Goal: Contribute content: Add original content to the website for others to see

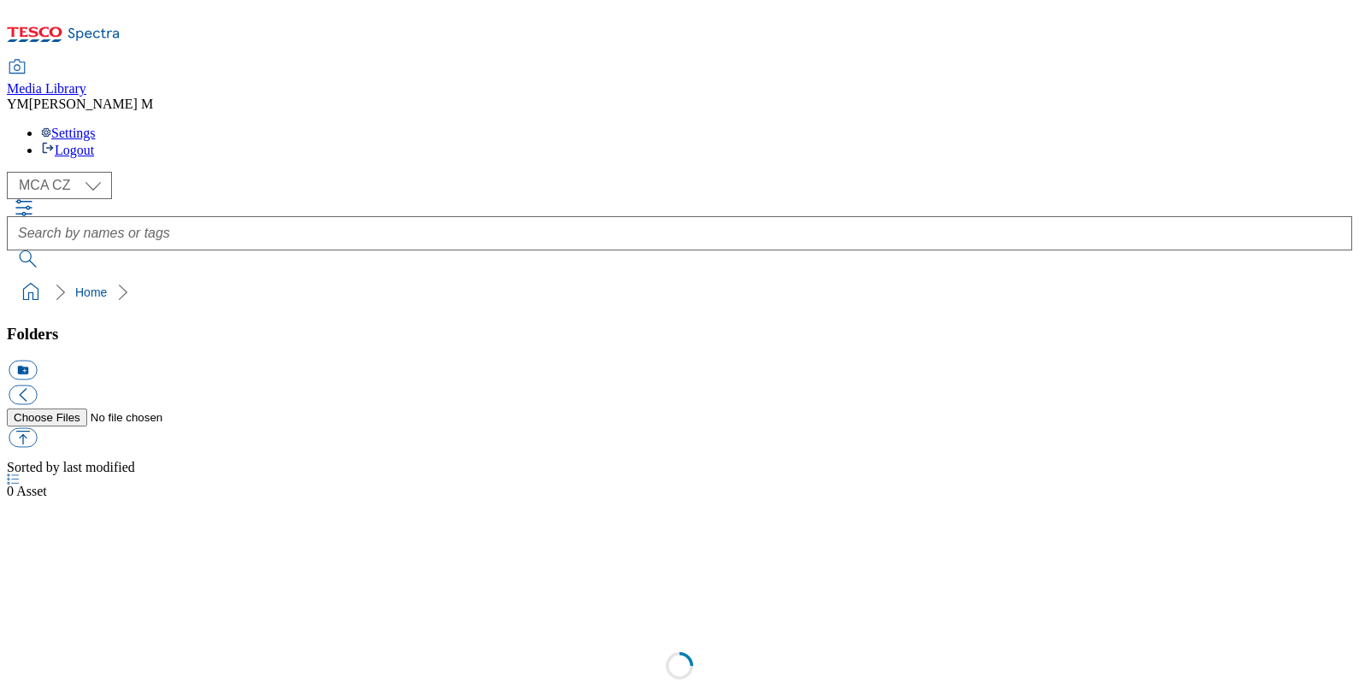
select select "flare-mca-cz"
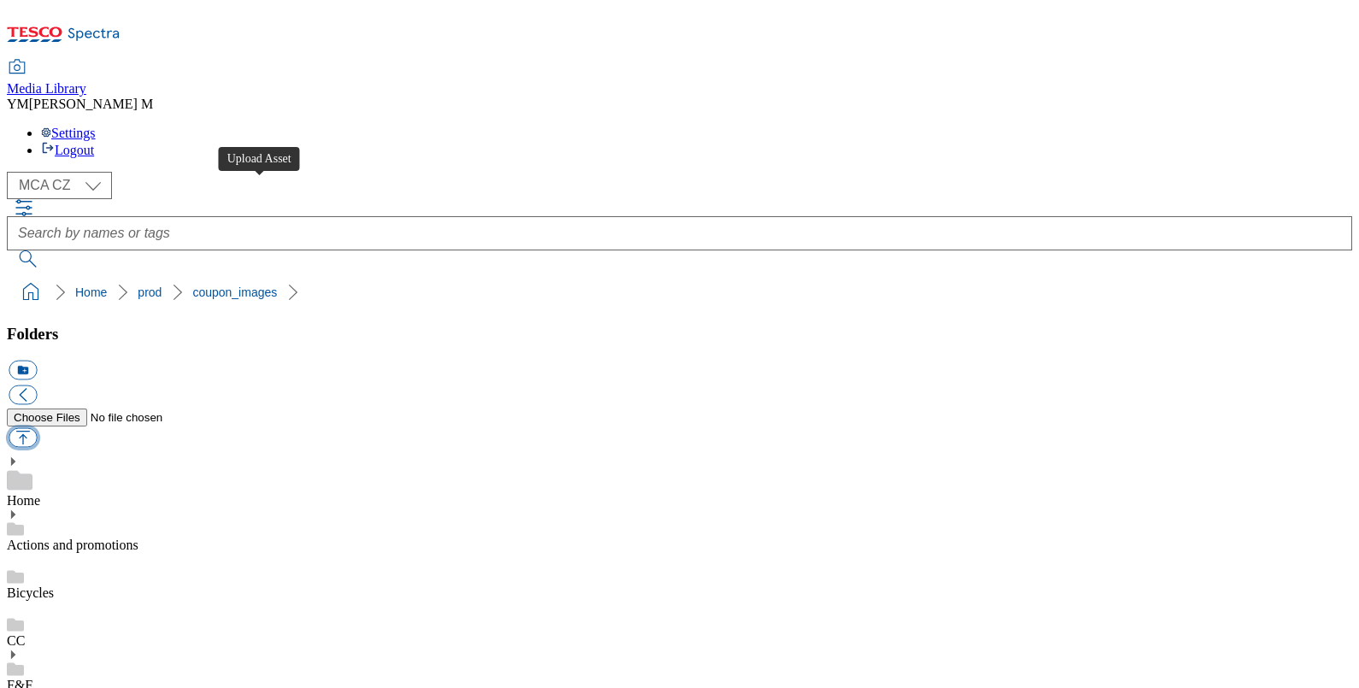
click at [37, 428] on button "button" at bounding box center [23, 438] width 28 height 20
type input "C:\fakepath\T53_1101_F.jpg"
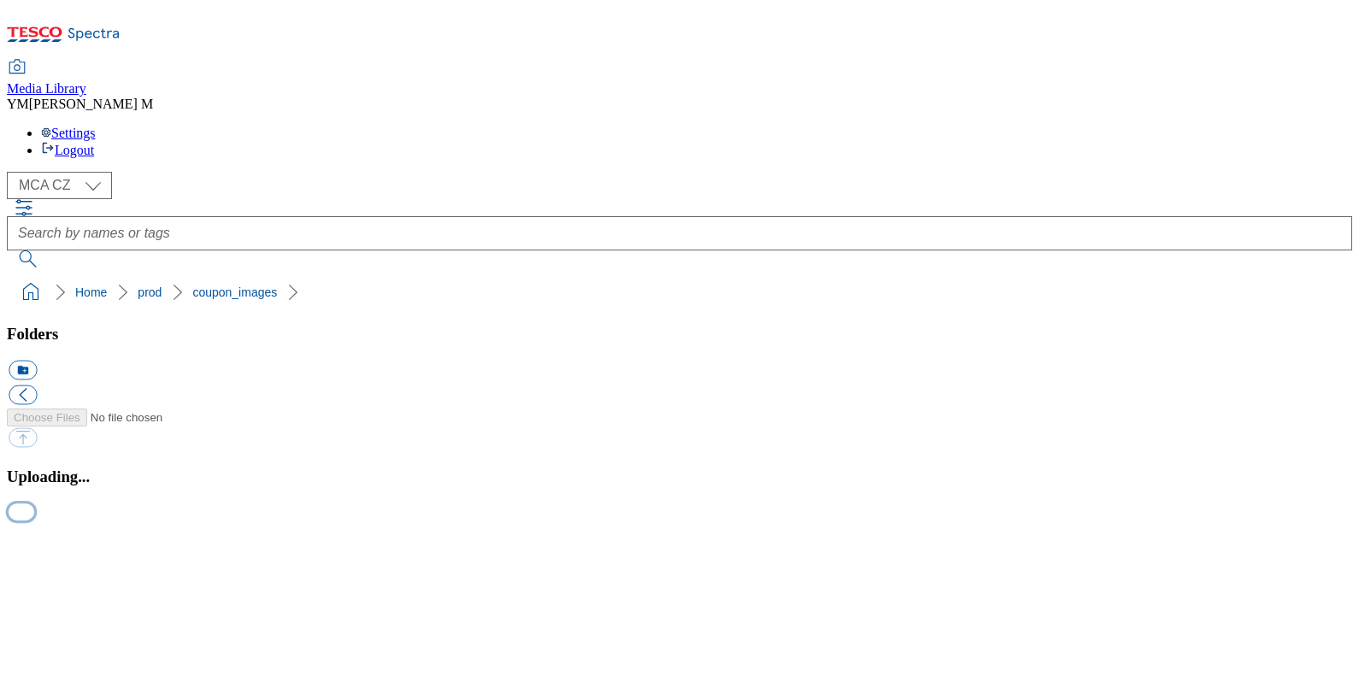
click at [34, 520] on button "button" at bounding box center [22, 511] width 26 height 16
click at [34, 522] on button "button" at bounding box center [22, 530] width 26 height 16
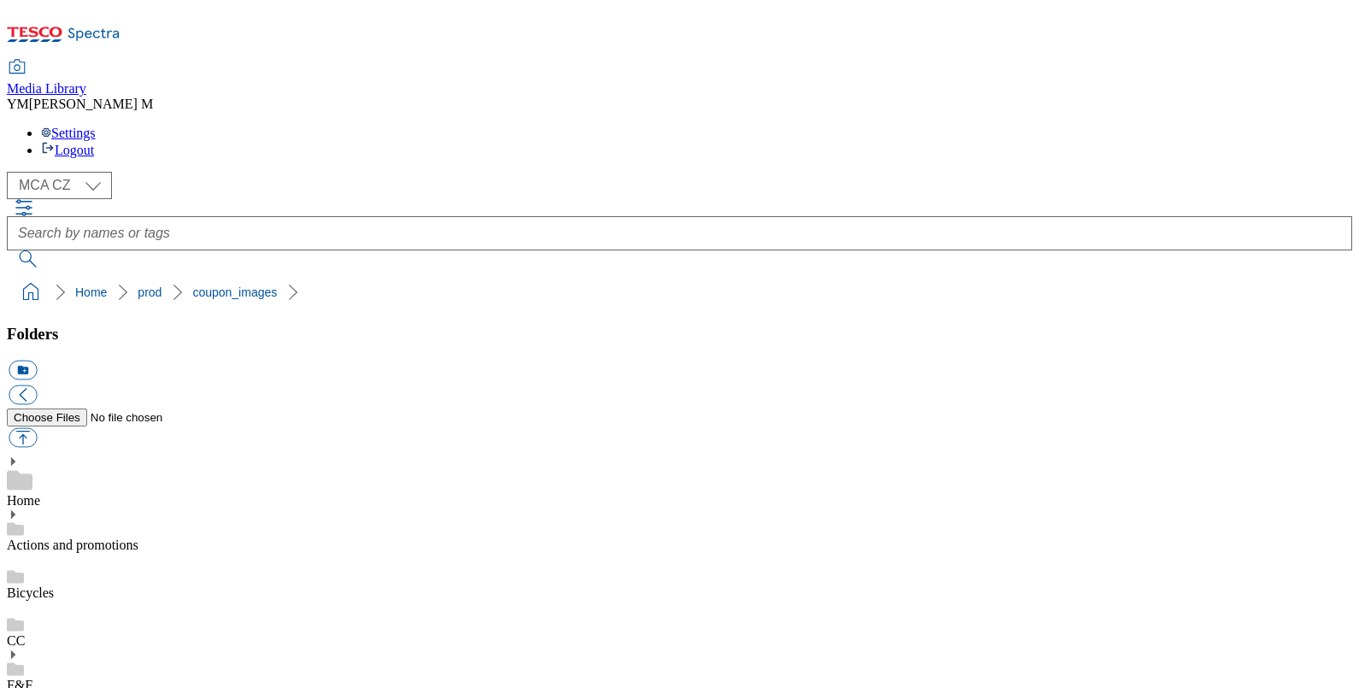
click at [37, 428] on button "button" at bounding box center [23, 438] width 28 height 20
type input "C:\fakepath\T53_1101_F.jpg"
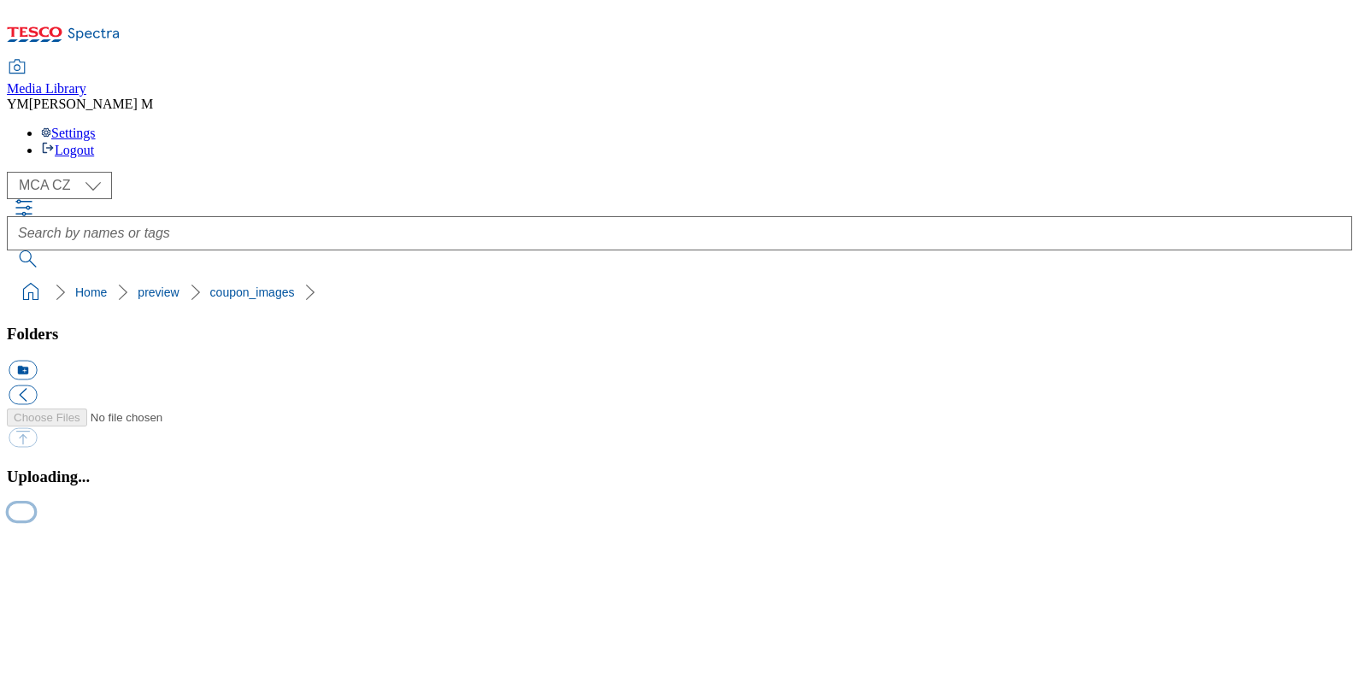
click at [34, 520] on button "button" at bounding box center [22, 511] width 26 height 16
click at [34, 522] on button "button" at bounding box center [22, 530] width 26 height 16
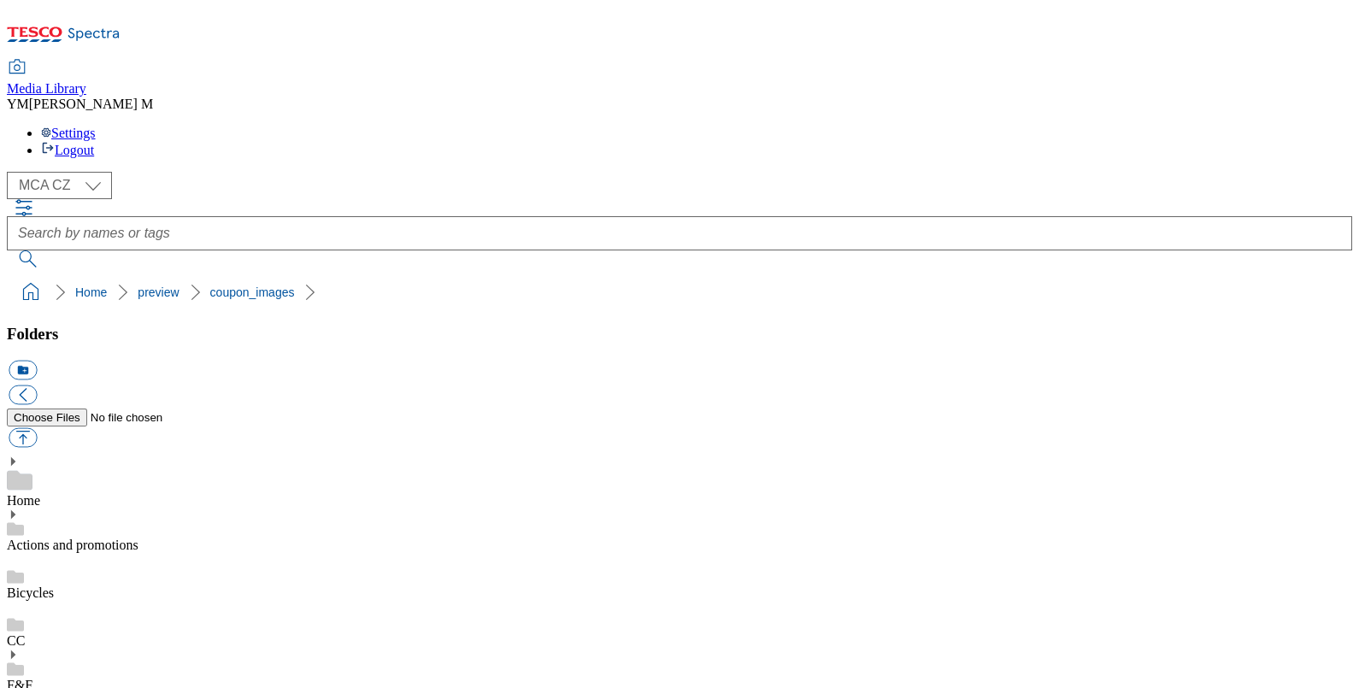
click at [538, 199] on div at bounding box center [679, 233] width 1345 height 68
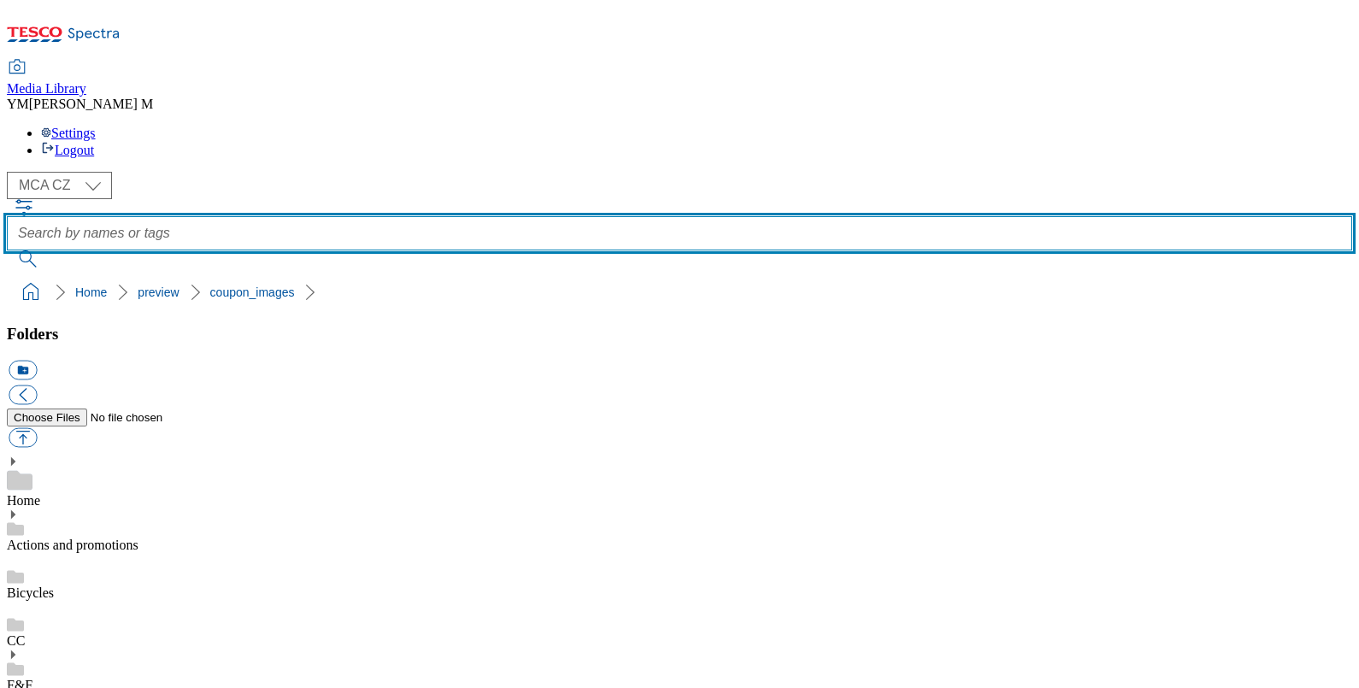
click at [518, 216] on input "text" at bounding box center [679, 233] width 1345 height 34
type input "T53"
click at [7, 250] on button "submit" at bounding box center [29, 258] width 44 height 17
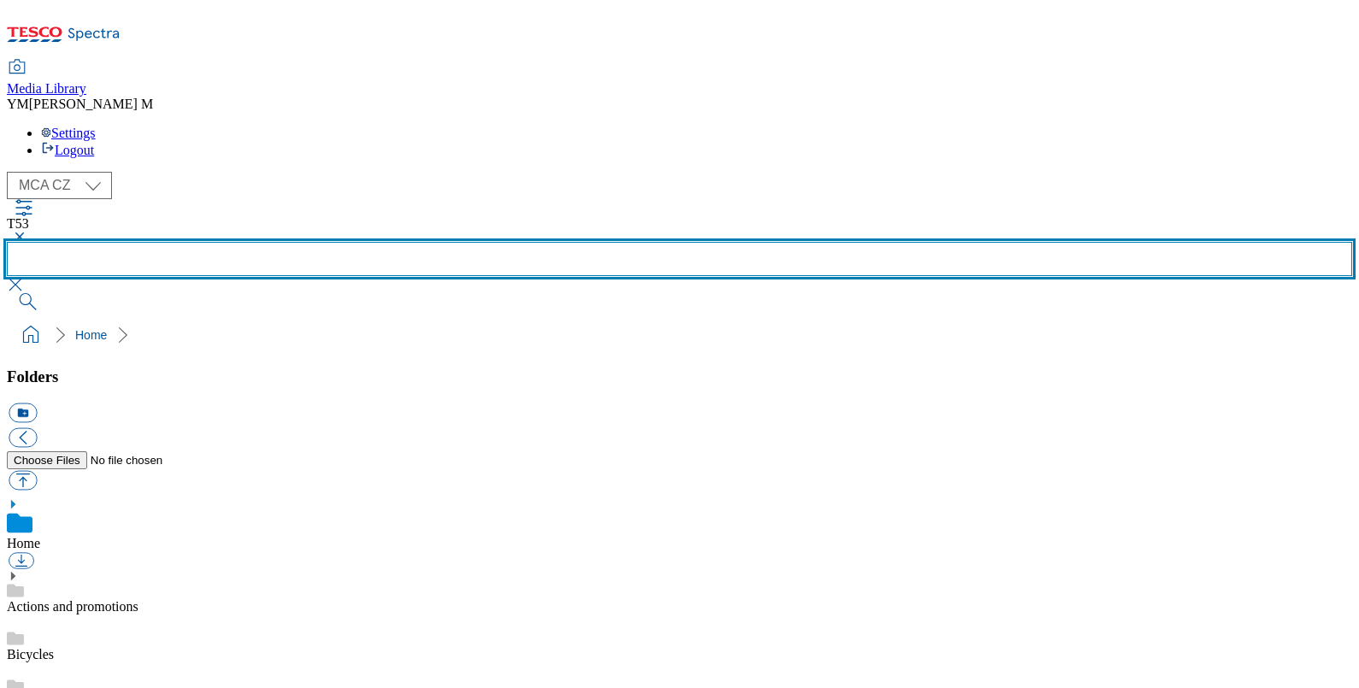
scroll to position [1034, 0]
